Goal: Purchase product/service

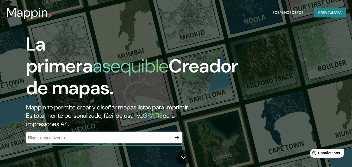
click at [148, 142] on div "​" at bounding box center [104, 137] width 156 height 10
click at [177, 138] on icon "button" at bounding box center [177, 137] width 4 height 4
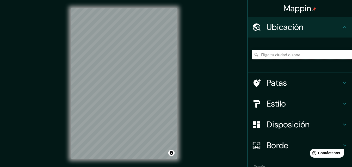
click at [295, 52] on input "Elige tu ciudad o zona" at bounding box center [302, 54] width 100 height 9
click at [295, 53] on input "Elige tu ciudad o zona" at bounding box center [302, 54] width 100 height 9
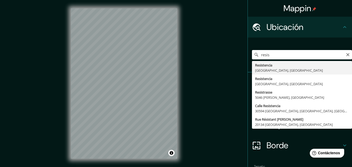
type input "Resistencia, [GEOGRAPHIC_DATA], [GEOGRAPHIC_DATA]"
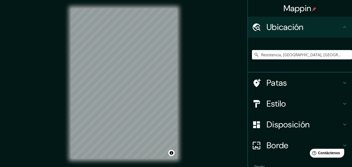
click at [193, 108] on div "Mappin Ubicación Resistencia, [GEOGRAPHIC_DATA], [GEOGRAPHIC_DATA] Patas Estilo…" at bounding box center [176, 87] width 352 height 175
click at [334, 87] on h4 "Patas" at bounding box center [303, 83] width 75 height 10
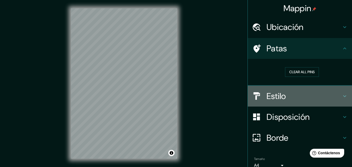
click at [341, 93] on icon at bounding box center [344, 96] width 6 height 6
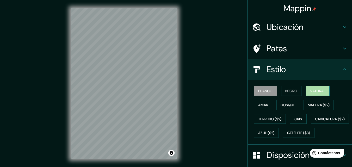
click at [323, 93] on font "Natural" at bounding box center [318, 90] width 16 height 7
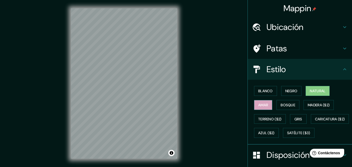
click at [261, 103] on font "Amar" at bounding box center [263, 105] width 10 height 5
click at [283, 105] on font "Bosque" at bounding box center [287, 105] width 15 height 5
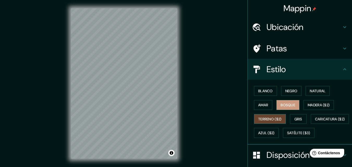
click at [272, 120] on font "Terreno ($2)" at bounding box center [269, 119] width 23 height 5
click at [299, 118] on font "Gris" at bounding box center [298, 119] width 8 height 5
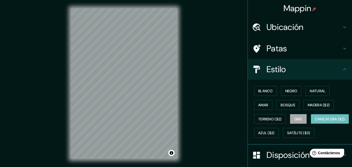
scroll to position [52, 0]
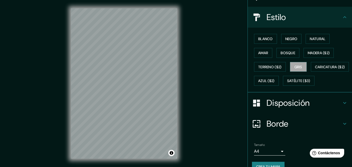
click at [337, 108] on h4 "Disposición" at bounding box center [303, 103] width 75 height 10
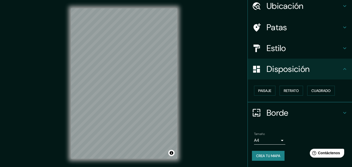
scroll to position [21, 0]
click at [260, 91] on font "Paisaje" at bounding box center [264, 91] width 13 height 5
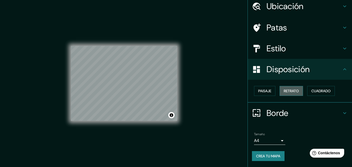
click at [279, 93] on button "Retrato" at bounding box center [290, 91] width 23 height 10
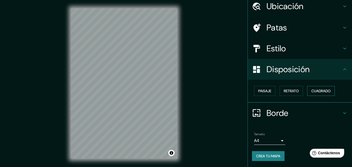
click at [314, 91] on font "Cuadrado" at bounding box center [320, 91] width 19 height 5
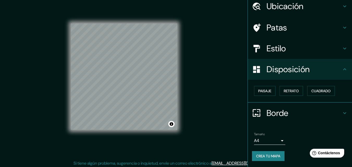
scroll to position [8, 0]
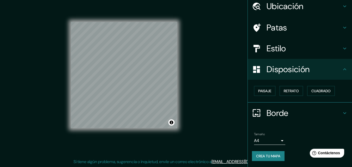
click at [275, 136] on body "Mappin Ubicación Resistencia, [GEOGRAPHIC_DATA], [GEOGRAPHIC_DATA] Patas Estilo…" at bounding box center [176, 75] width 352 height 167
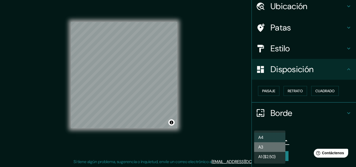
click at [275, 147] on li "A3" at bounding box center [269, 147] width 31 height 10
type input "a4"
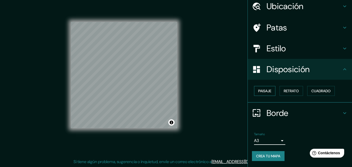
click at [258, 90] on font "Paisaje" at bounding box center [264, 91] width 13 height 5
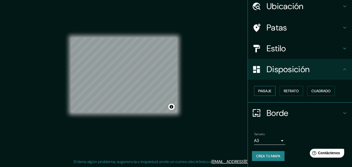
click at [260, 92] on font "Paisaje" at bounding box center [264, 91] width 13 height 5
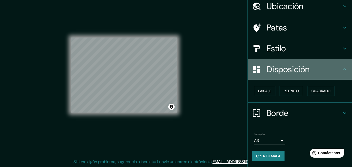
click at [335, 71] on h4 "Disposición" at bounding box center [303, 69] width 75 height 10
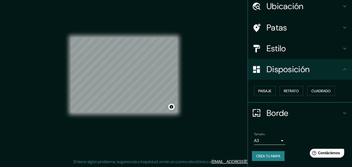
click at [339, 43] on div "Estilo" at bounding box center [300, 48] width 104 height 21
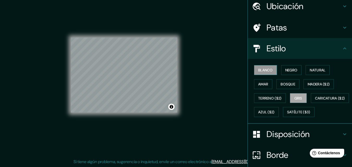
click at [262, 71] on font "Blanco" at bounding box center [265, 70] width 15 height 5
click at [301, 69] on div "Blanco Negro Natural Amar Bosque Madera ($2) Terreno ($2) Gris Caricatura ($2) …" at bounding box center [302, 91] width 100 height 56
click at [290, 70] on font "Negro" at bounding box center [291, 70] width 12 height 5
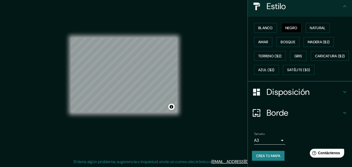
click at [319, 97] on h4 "Disposición" at bounding box center [303, 92] width 75 height 10
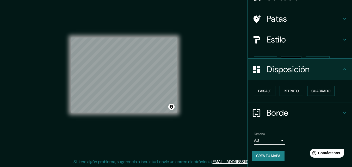
scroll to position [21, 0]
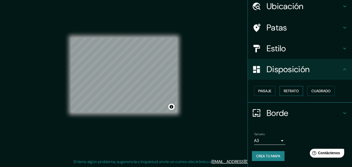
click at [287, 93] on font "Retrato" at bounding box center [291, 91] width 15 height 5
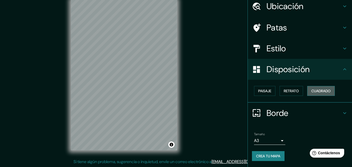
click at [323, 91] on font "Cuadrado" at bounding box center [320, 91] width 19 height 5
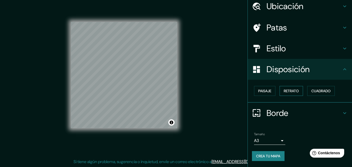
click at [300, 92] on button "Retrato" at bounding box center [290, 91] width 23 height 10
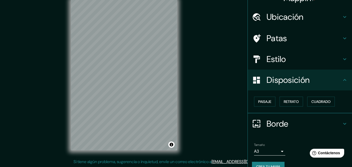
scroll to position [0, 0]
